Goal: Complete application form: Complete application form

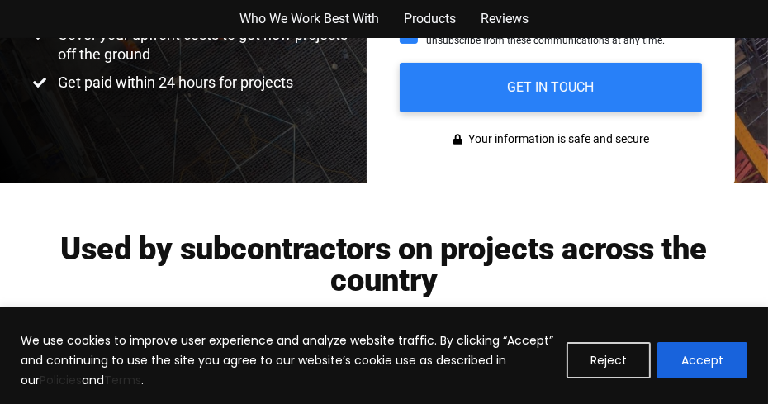
scroll to position [502, 0]
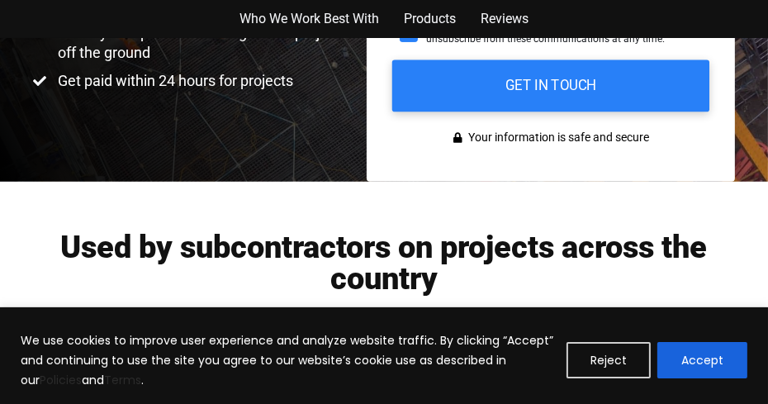
click at [565, 92] on input "GET IN TOUCH" at bounding box center [550, 85] width 317 height 52
click at [553, 81] on input "GET IN TOUCH" at bounding box center [550, 85] width 317 height 52
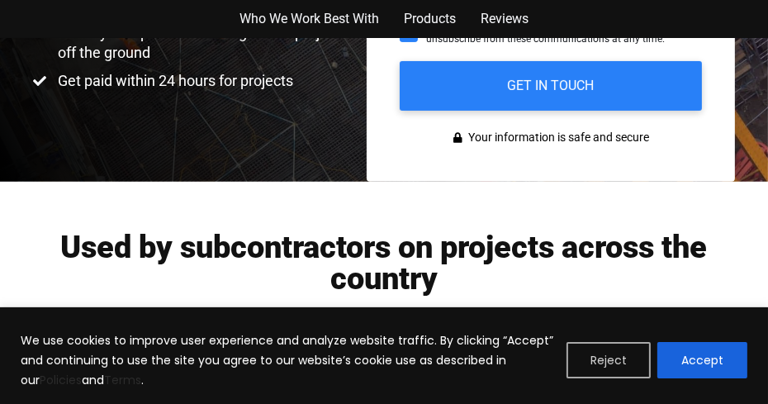
click at [629, 355] on button "Reject" at bounding box center [609, 360] width 84 height 36
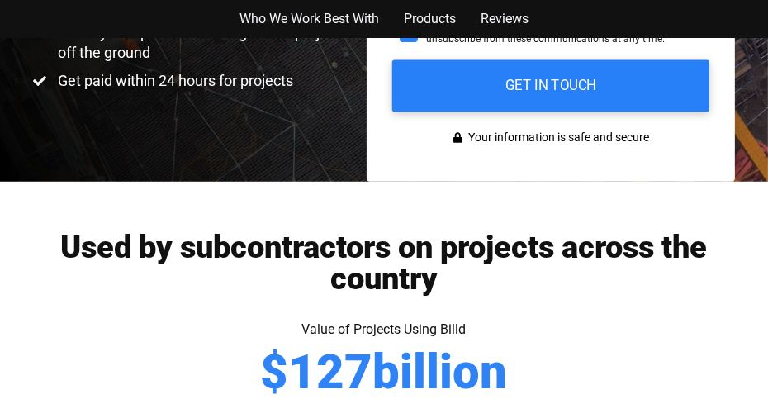
click at [549, 85] on input "GET IN TOUCH" at bounding box center [550, 85] width 317 height 52
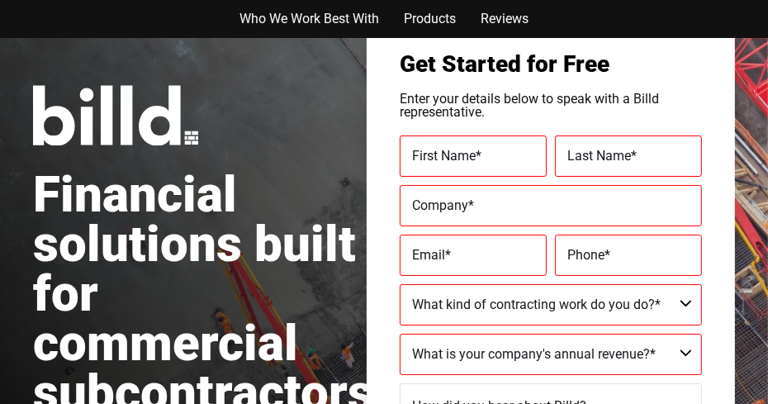
scroll to position [44, 0]
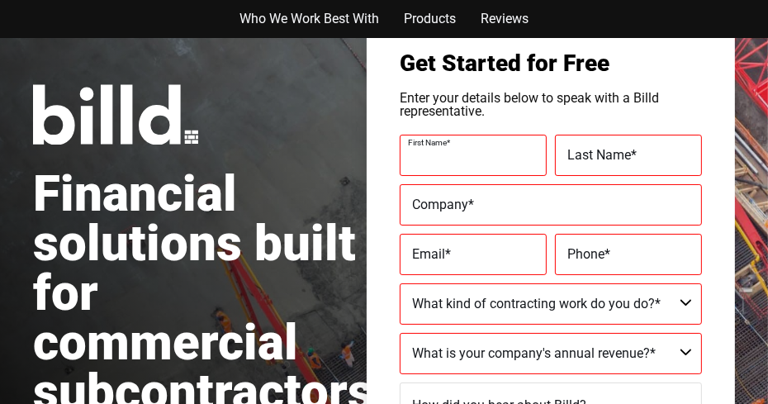
click at [429, 168] on input "First Name *" at bounding box center [473, 155] width 147 height 41
type input "E"
click at [429, 168] on input "First Name *" at bounding box center [473, 155] width 147 height 41
type input "[PERSON_NAME]"
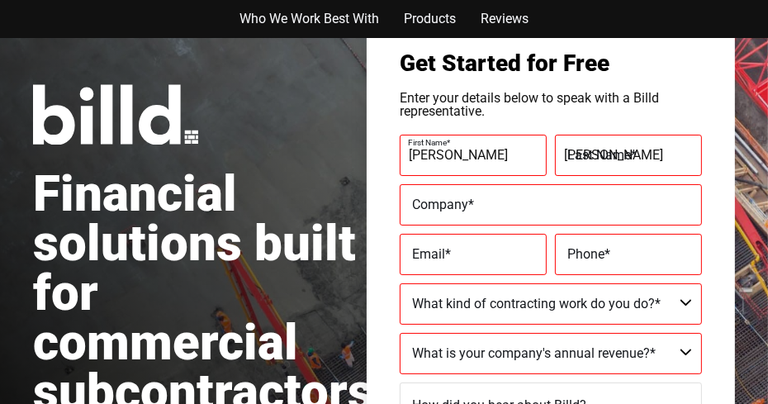
type input "Dryfix servicesinc"
type input "[PERSON_NAME][EMAIL_ADDRESS][DOMAIN_NAME]"
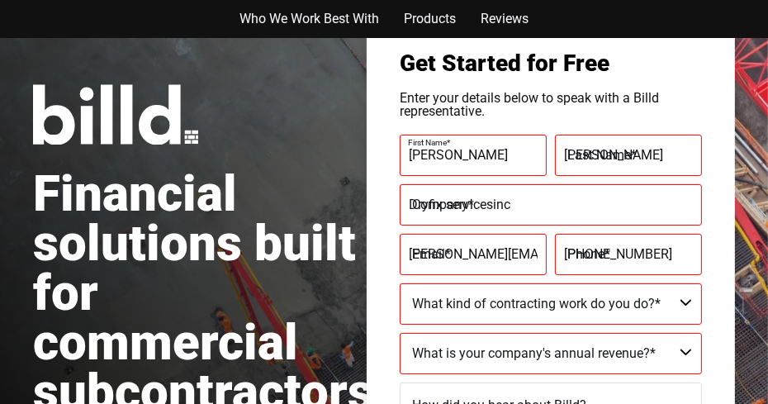
type input "[PHONE_NUMBER]"
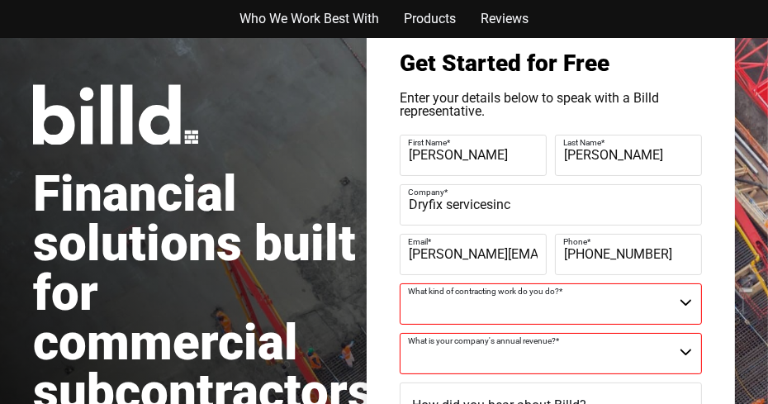
click at [512, 202] on input "Dryfix servicesinc" at bounding box center [551, 204] width 302 height 41
click at [602, 204] on input "Dekkon" at bounding box center [551, 204] width 302 height 41
type input "Dekkon"
click at [537, 254] on input "[PERSON_NAME][EMAIL_ADDRESS][DOMAIN_NAME]" at bounding box center [473, 254] width 147 height 41
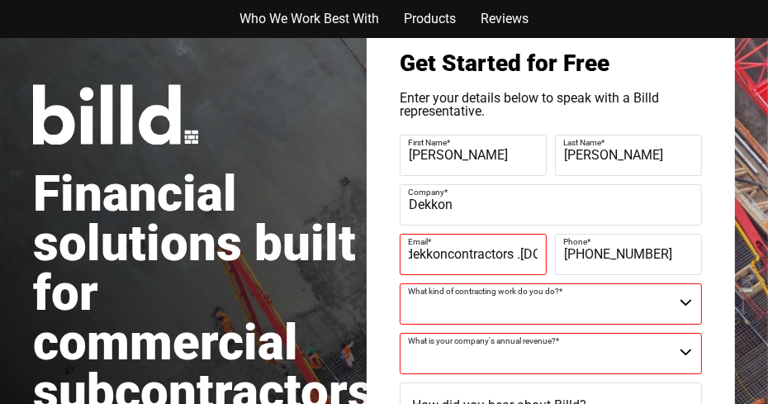
scroll to position [0, 79]
type input "jpacheco@dekkoncontractors .[DOMAIN_NAME]"
click at [466, 308] on select "Commercial Commercial and Residential Residential Not a Contractor" at bounding box center [551, 303] width 302 height 41
click at [686, 303] on select "Commercial Commercial and Residential Residential Not a Contractor" at bounding box center [551, 303] width 302 height 41
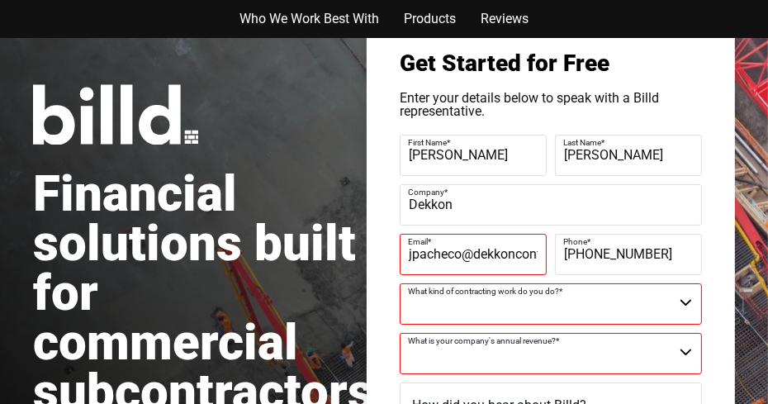
click at [686, 303] on select "Commercial Commercial and Residential Residential Not a Contractor" at bounding box center [551, 303] width 302 height 41
select select "Commercial"
click at [400, 283] on select "Commercial Commercial and Residential Residential Not a Contractor" at bounding box center [551, 303] width 302 height 41
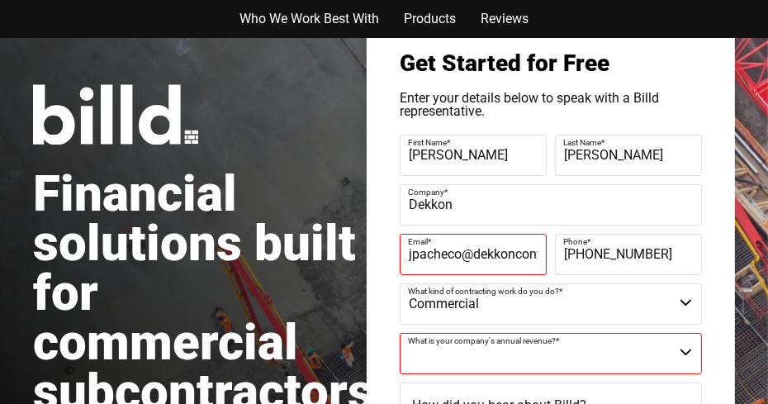
click at [686, 353] on select "$40M + $25M - $40M $8M - $25M $4M - $8M $2M - $4M $1M - $2M Less than $1M" at bounding box center [551, 353] width 302 height 41
select select "$2M - $4M"
click at [400, 333] on select "$40M + $25M - $40M $8M - $25M $4M - $8M $2M - $4M $1M - $2M Less than $1M" at bounding box center [551, 353] width 302 height 41
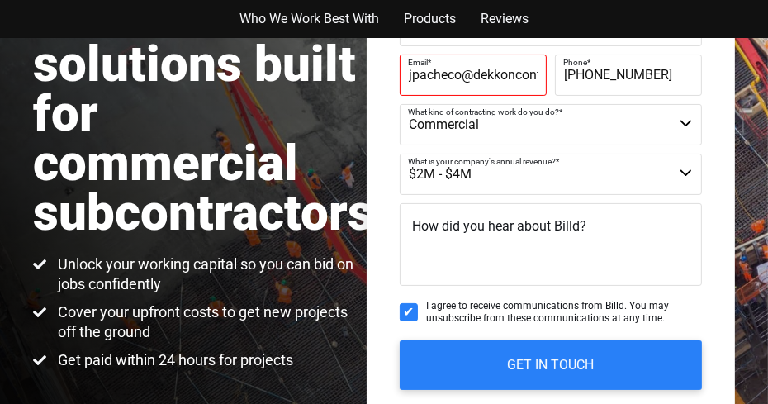
scroll to position [225, 0]
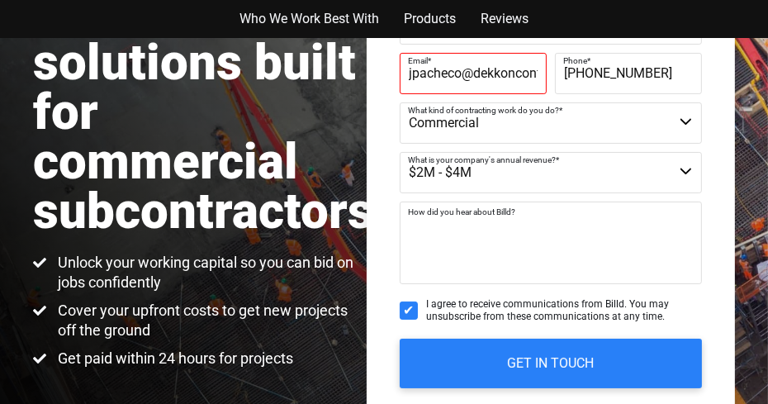
click at [431, 243] on textarea "How did you hear about Billd?" at bounding box center [551, 243] width 302 height 83
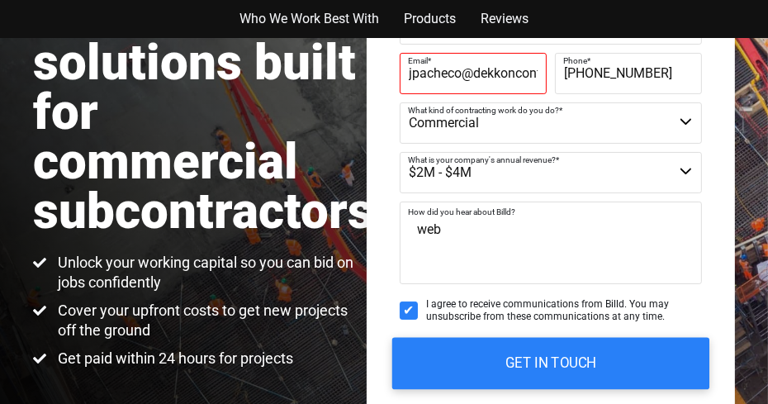
type textarea "web"
click at [556, 364] on input "GET IN TOUCH" at bounding box center [550, 363] width 317 height 52
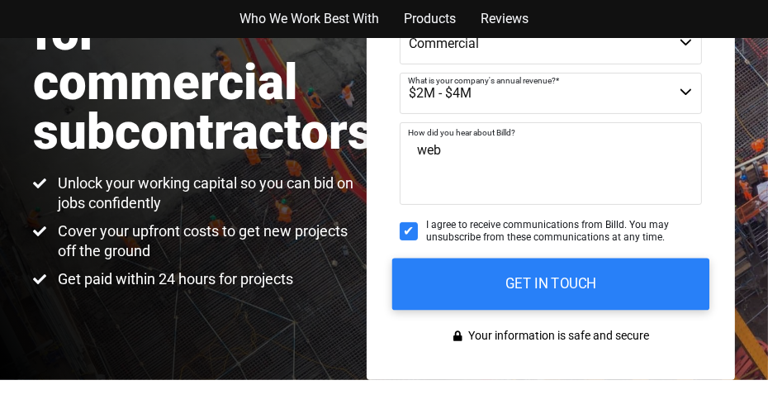
scroll to position [305, 0]
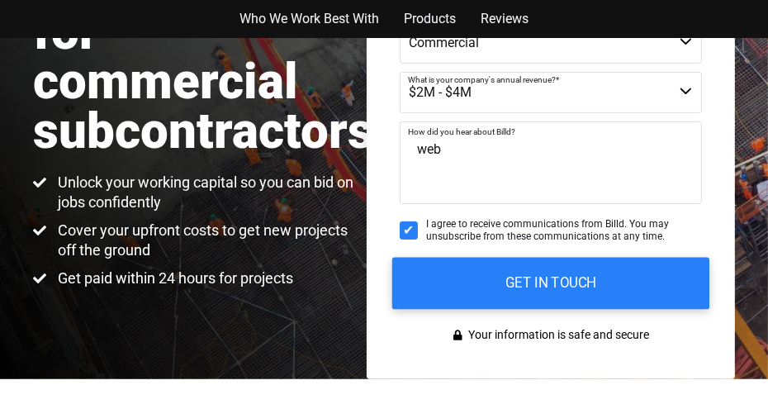
click at [648, 289] on input "GET IN TOUCH" at bounding box center [550, 283] width 317 height 52
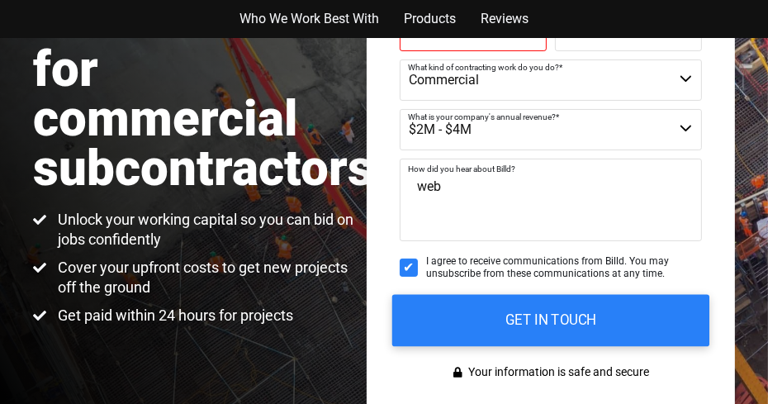
scroll to position [268, 0]
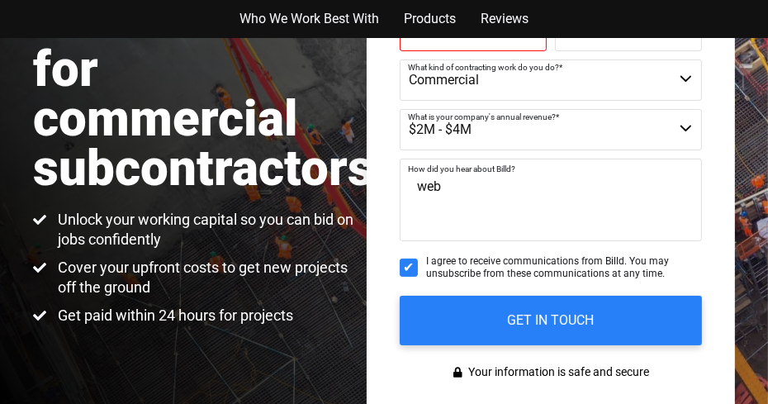
click at [606, 372] on span "Your information is safe and secure" at bounding box center [557, 372] width 185 height 21
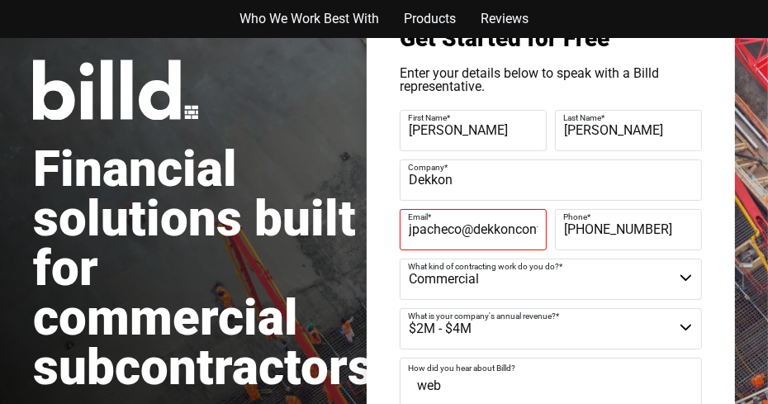
scroll to position [0, 0]
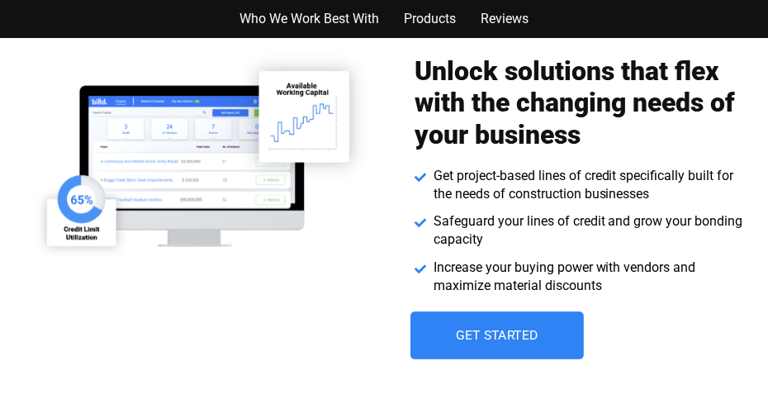
click at [548, 341] on link "Get Started" at bounding box center [497, 335] width 173 height 48
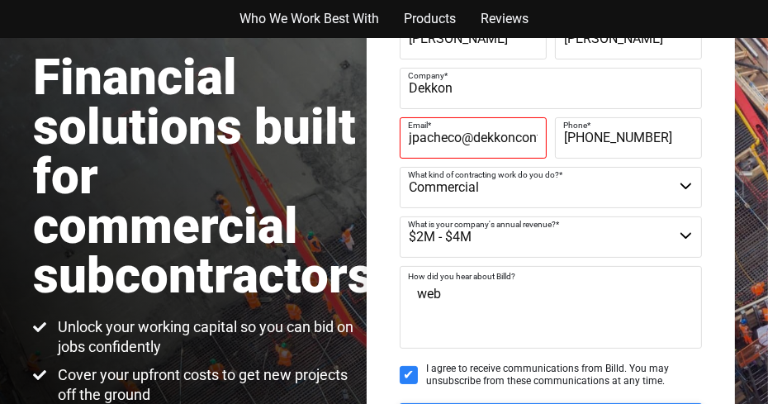
scroll to position [37, 0]
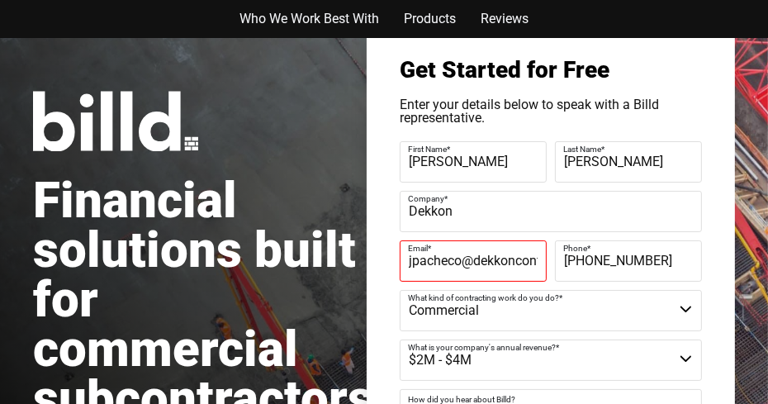
click at [643, 165] on input "[PERSON_NAME]" at bounding box center [628, 161] width 147 height 41
type input "V"
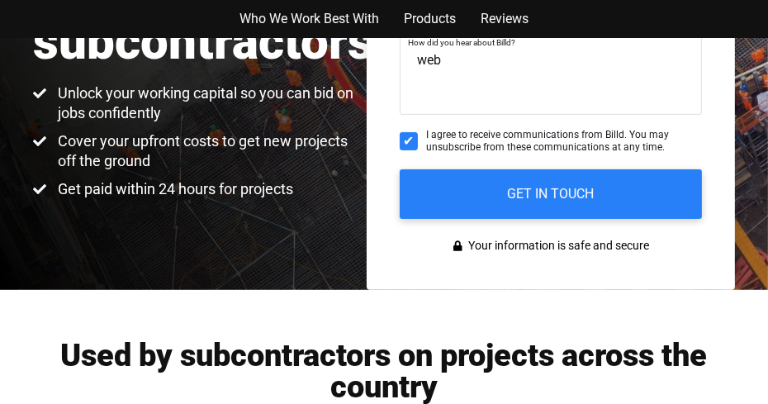
scroll to position [354, 0]
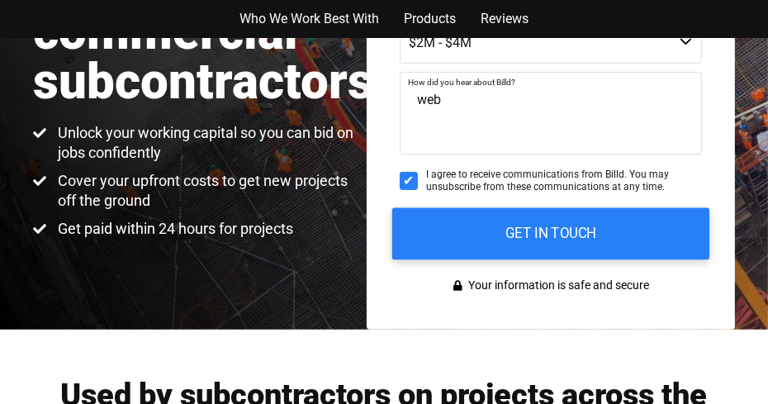
type input "[PERSON_NAME]"
click at [613, 234] on input "GET IN TOUCH" at bounding box center [550, 233] width 317 height 52
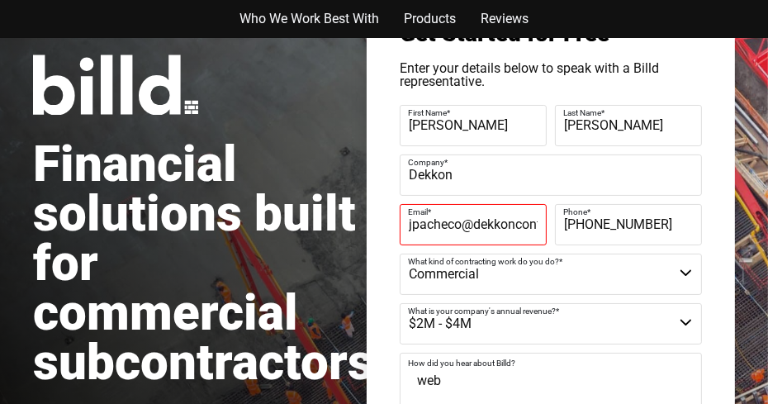
scroll to position [69, 0]
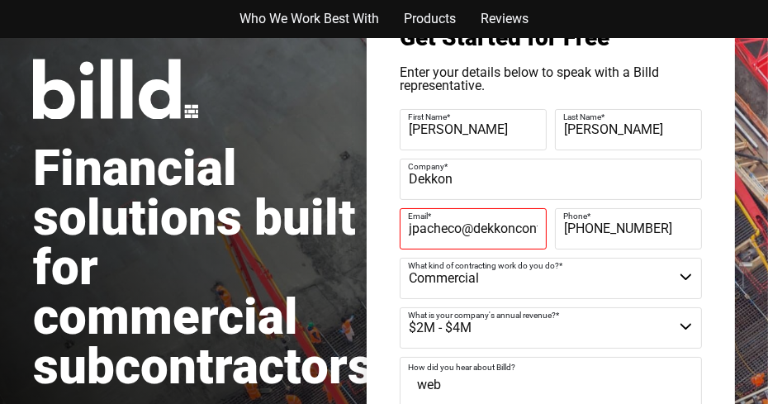
click at [667, 135] on input "[PERSON_NAME]" at bounding box center [628, 129] width 147 height 41
click at [519, 134] on input "[PERSON_NAME]" at bounding box center [473, 129] width 147 height 41
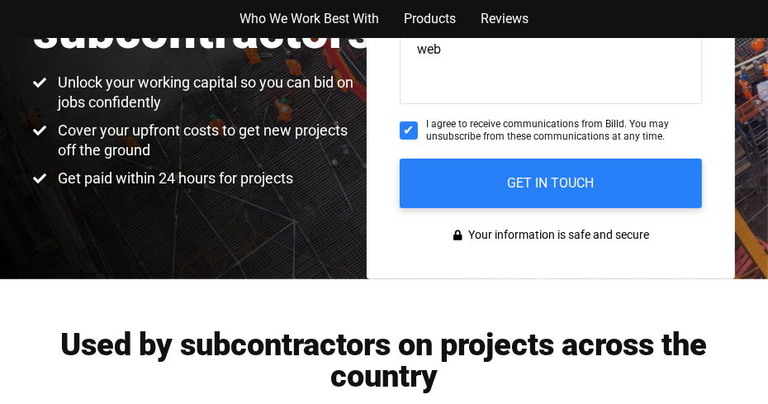
scroll to position [405, 0]
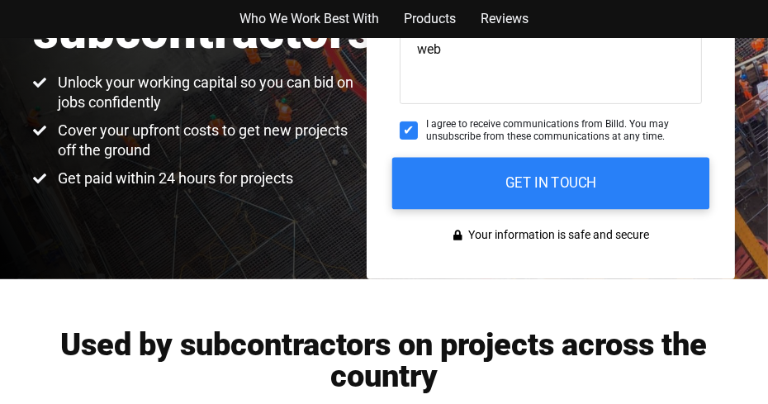
click at [603, 180] on input "GET IN TOUCH" at bounding box center [550, 183] width 317 height 52
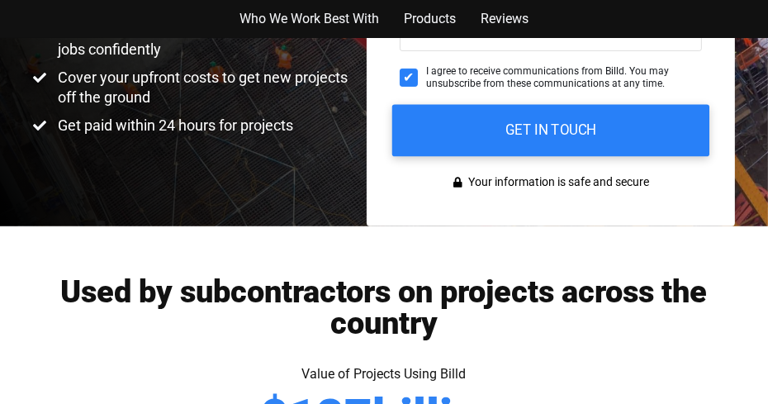
scroll to position [457, 0]
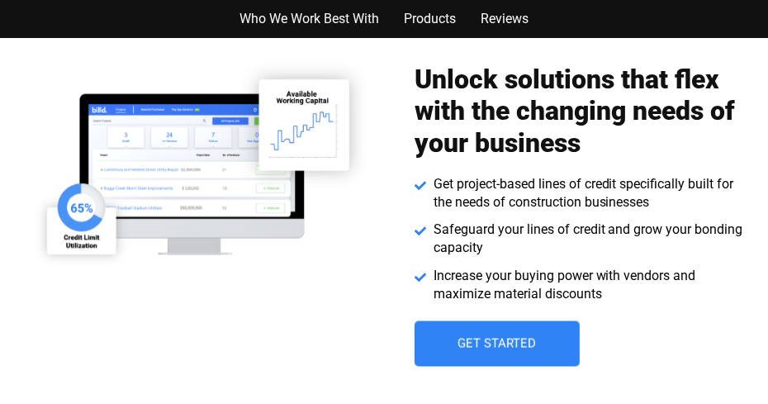
scroll to position [2235, 0]
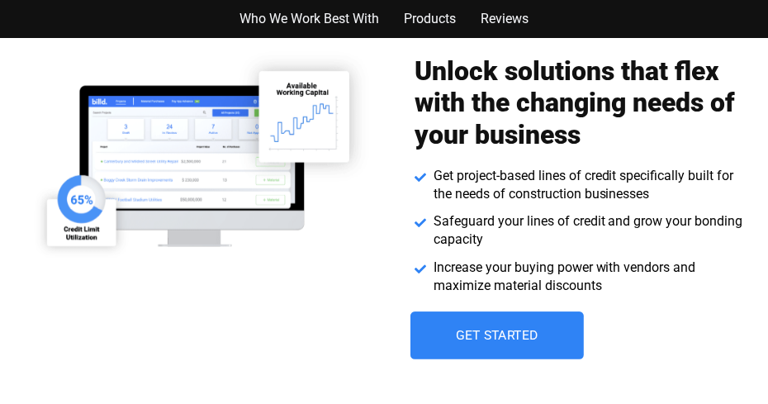
click at [469, 345] on link "Get Started" at bounding box center [497, 335] width 173 height 48
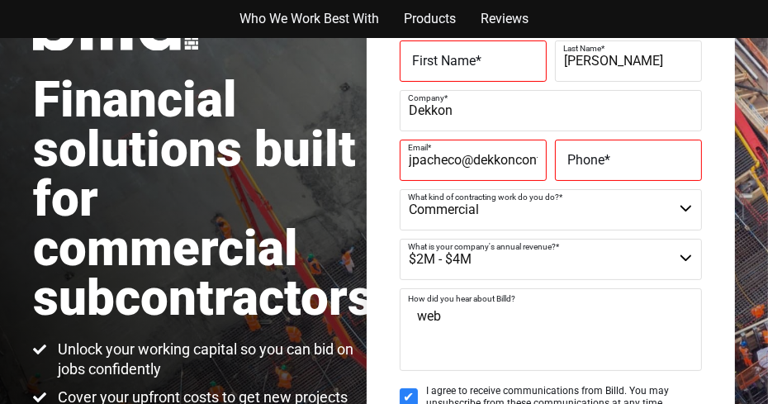
scroll to position [121, 0]
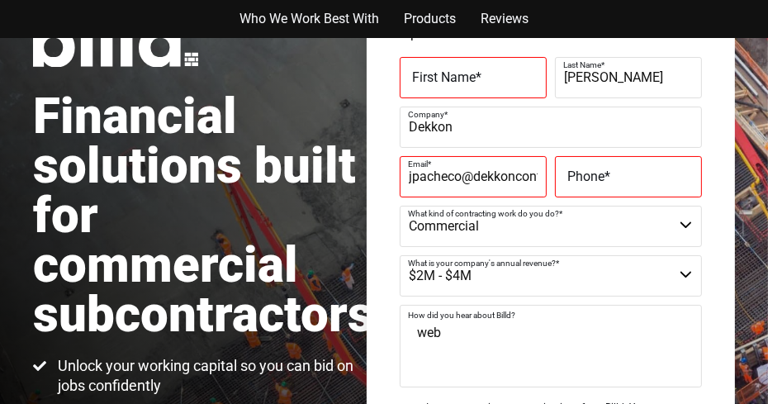
click at [686, 229] on select "Commercial Commercial and Residential Residential Not a Contractor" at bounding box center [551, 226] width 302 height 41
select select "Commercial and Residential"
click at [400, 206] on select "Commercial Commercial and Residential Residential Not a Contractor" at bounding box center [551, 226] width 302 height 41
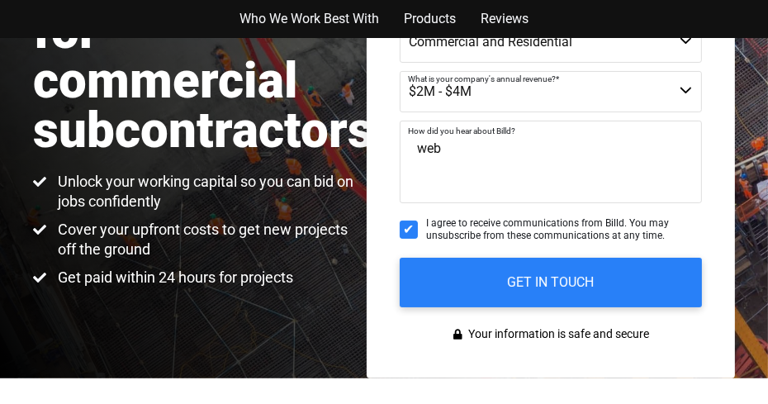
scroll to position [307, 0]
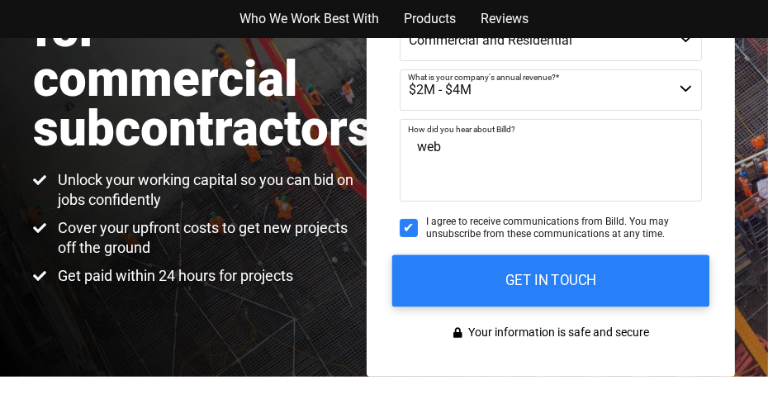
click at [653, 290] on input "GET IN TOUCH" at bounding box center [550, 280] width 317 height 52
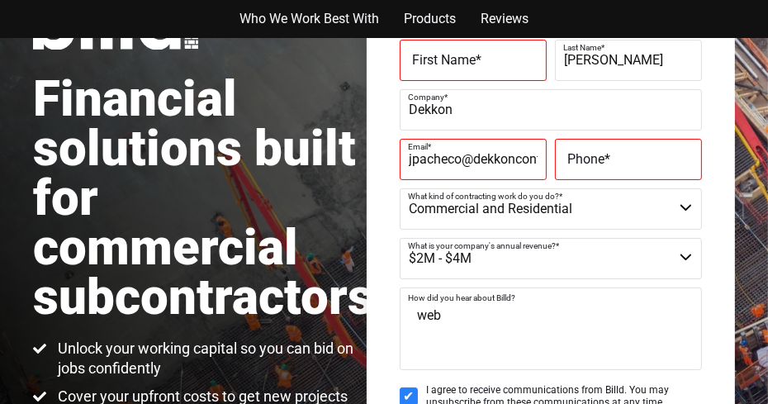
scroll to position [0, 0]
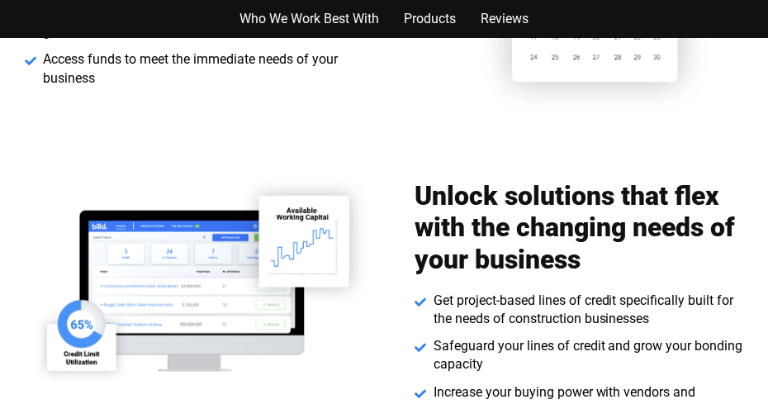
scroll to position [2235, 0]
